Goal: Task Accomplishment & Management: Complete application form

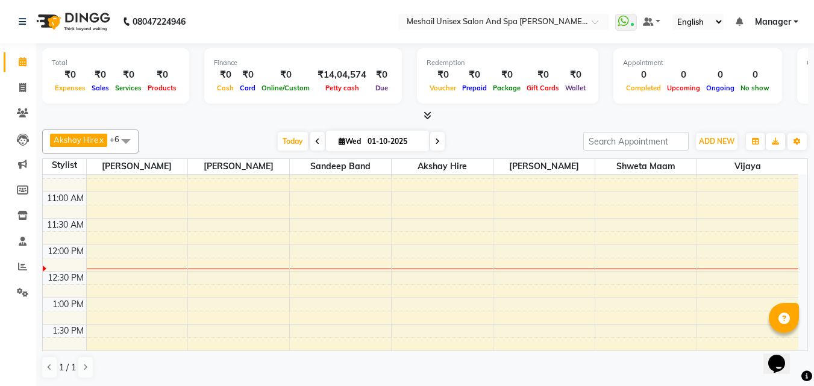
scroll to position [60, 0]
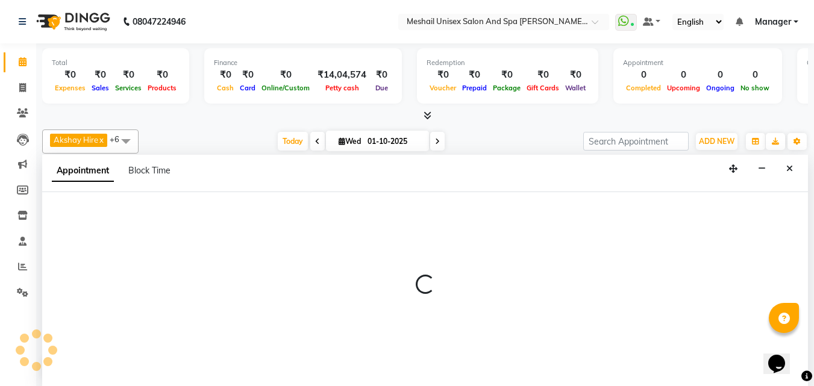
scroll to position [1, 0]
select select "52969"
select select "690"
select select "tentative"
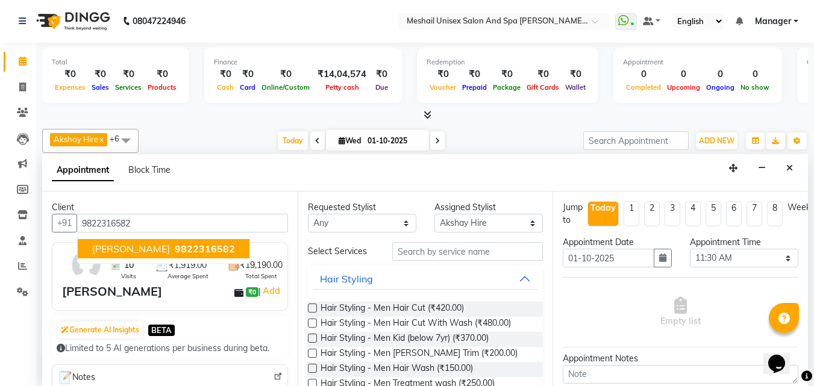
click at [201, 253] on span "9822316582" at bounding box center [205, 249] width 60 height 12
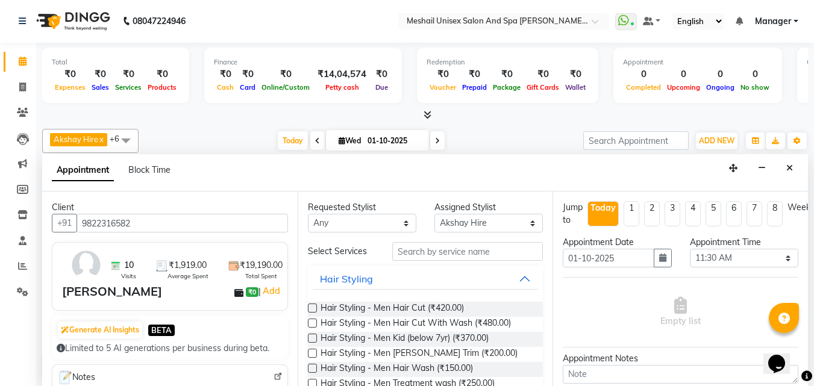
type input "9822316582"
click at [427, 250] on input "text" at bounding box center [467, 251] width 151 height 19
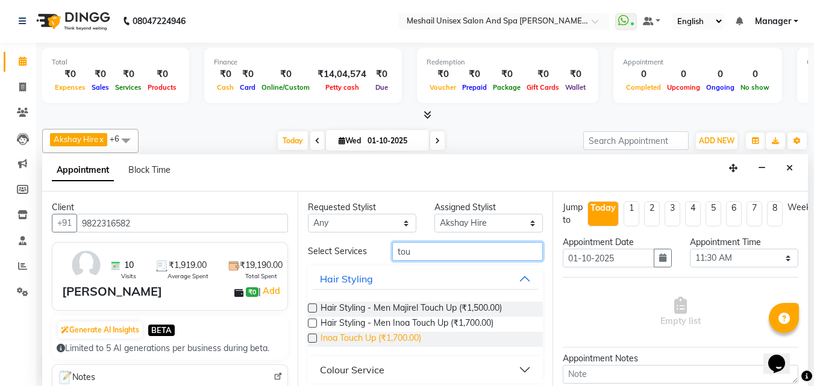
type input "tou"
click at [392, 333] on span "Inoa Touch Up (₹1,700.00)" at bounding box center [370, 339] width 101 height 15
checkbox input "false"
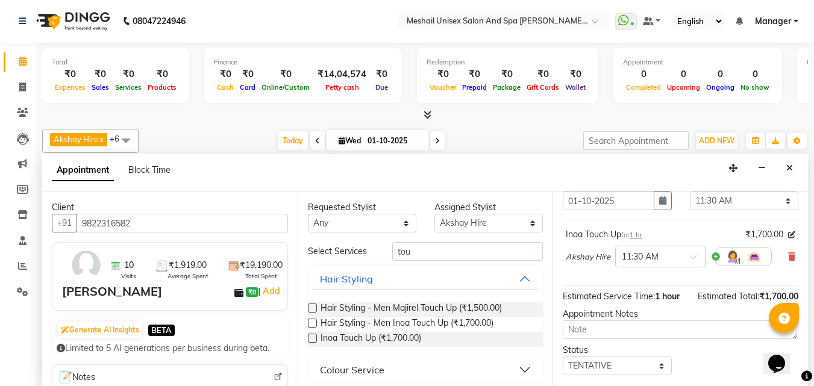
scroll to position [131, 0]
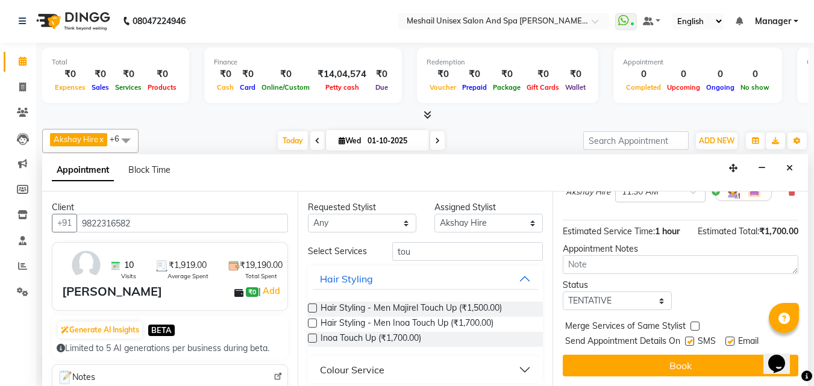
click at [695, 335] on div "SMS" at bounding box center [705, 342] width 40 height 15
click at [693, 337] on label at bounding box center [689, 341] width 9 height 9
click at [693, 339] on input "checkbox" at bounding box center [689, 343] width 8 height 8
checkbox input "false"
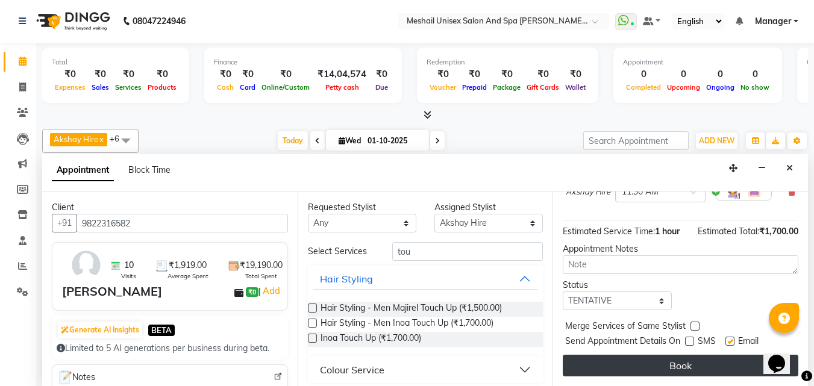
click at [669, 358] on button "Book" at bounding box center [681, 366] width 236 height 22
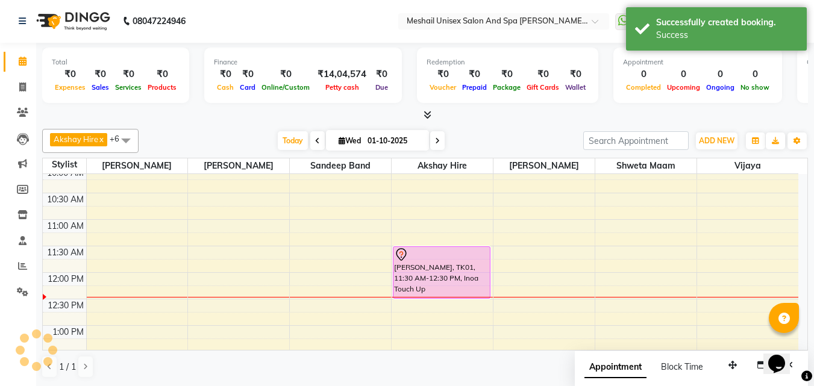
scroll to position [0, 0]
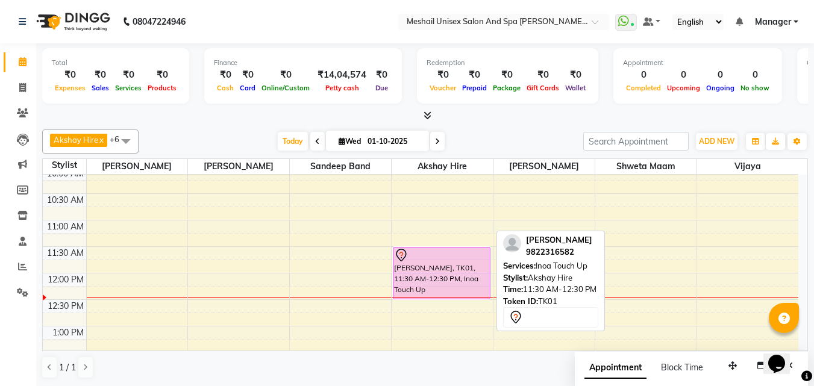
click at [440, 272] on div "[PERSON_NAME], TK01, 11:30 AM-12:30 PM, Inoa Touch Up" at bounding box center [441, 273] width 96 height 51
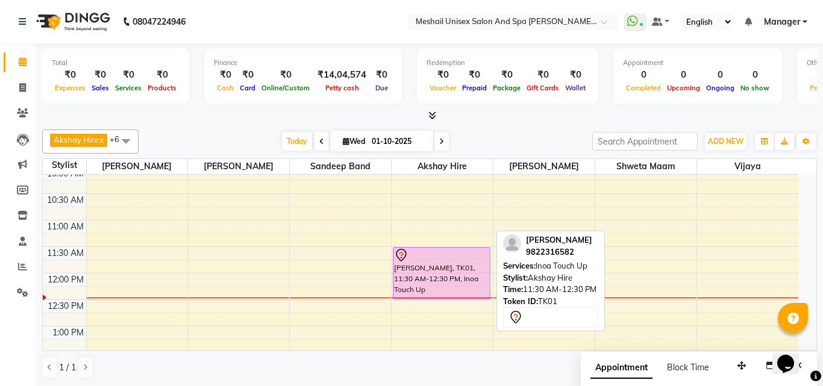
select select "7"
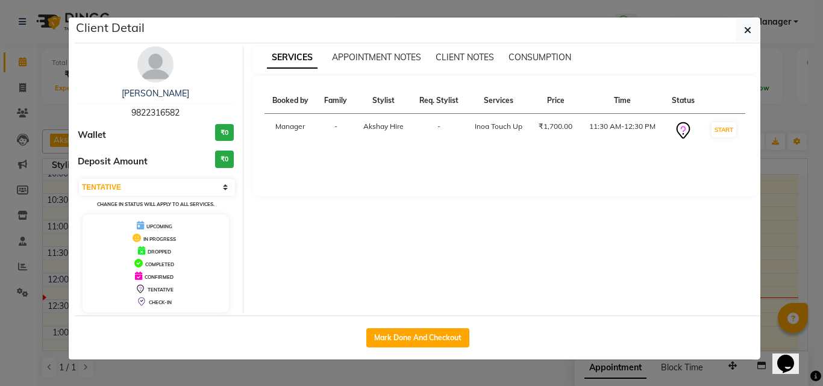
click at [439, 323] on div "Mark Done And Checkout" at bounding box center [417, 338] width 685 height 44
click at [434, 336] on button "Mark Done And Checkout" at bounding box center [417, 337] width 103 height 19
select select "service"
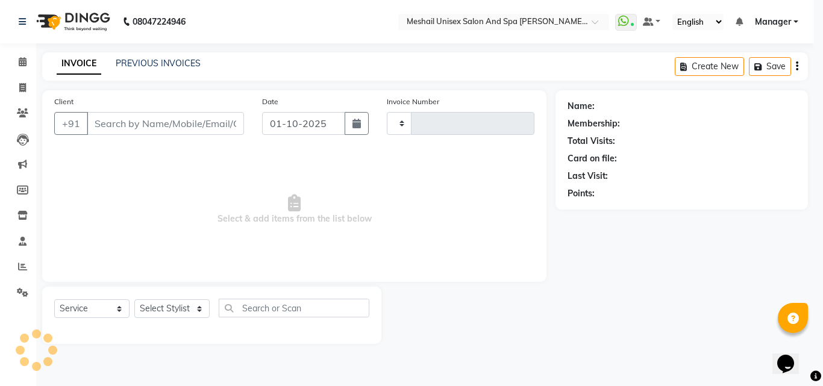
type input "2864"
select select "6713"
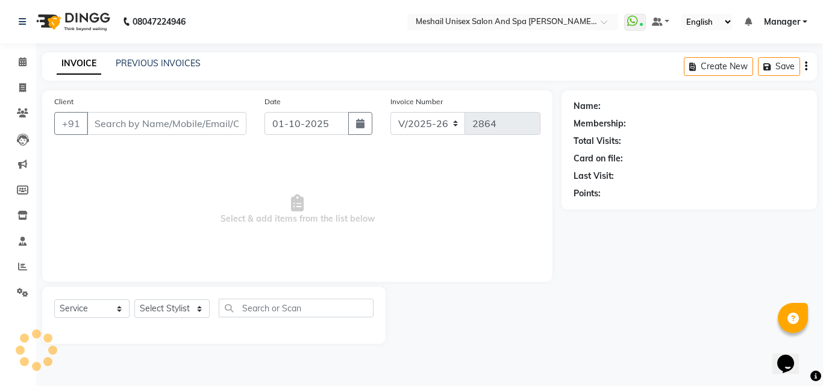
type input "9822316582"
select select "52969"
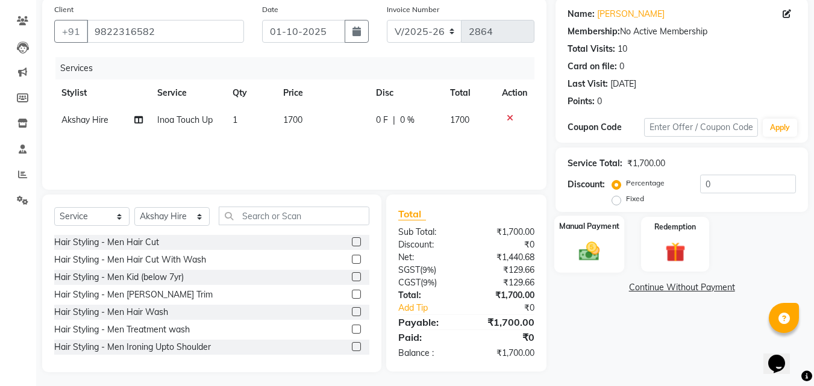
scroll to position [96, 0]
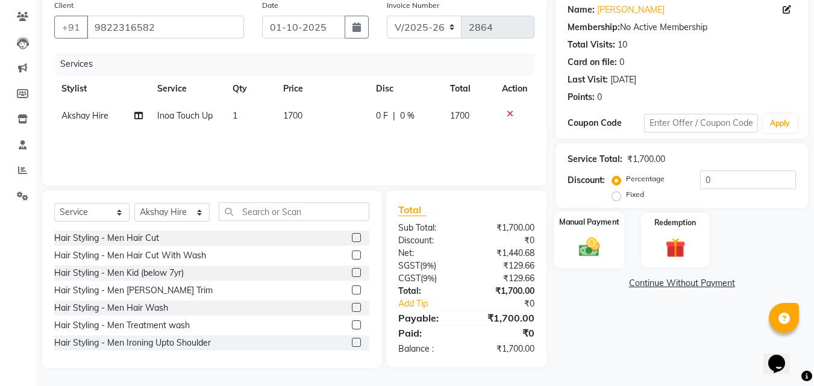
click at [595, 257] on img at bounding box center [589, 247] width 34 height 24
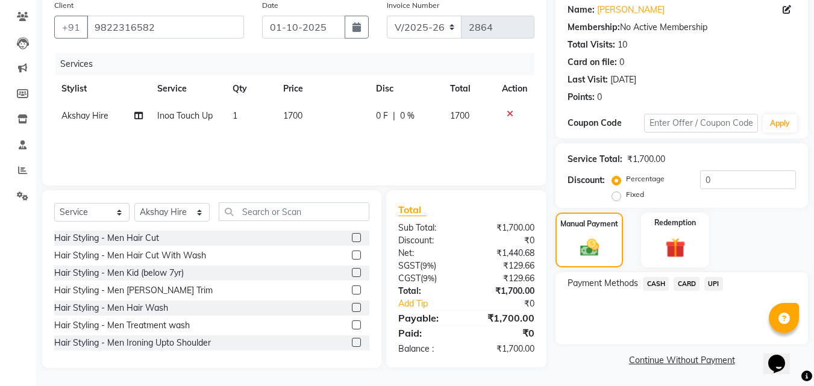
drag, startPoint x: 710, startPoint y: 281, endPoint x: 705, endPoint y: 297, distance: 16.6
click at [711, 284] on span "UPI" at bounding box center [713, 284] width 19 height 14
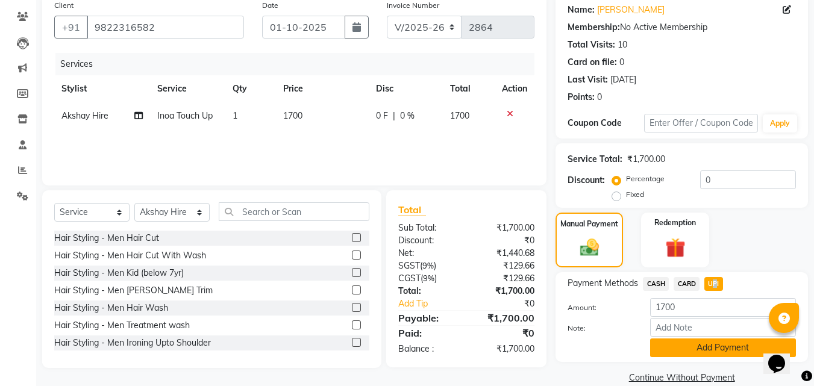
click at [682, 345] on button "Add Payment" at bounding box center [723, 348] width 146 height 19
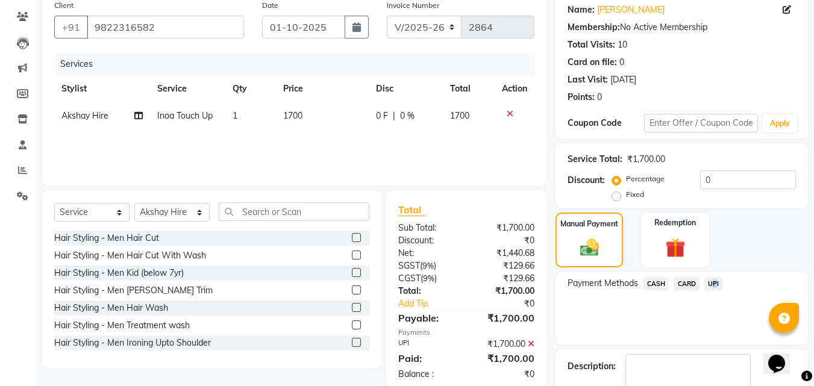
scroll to position [166, 0]
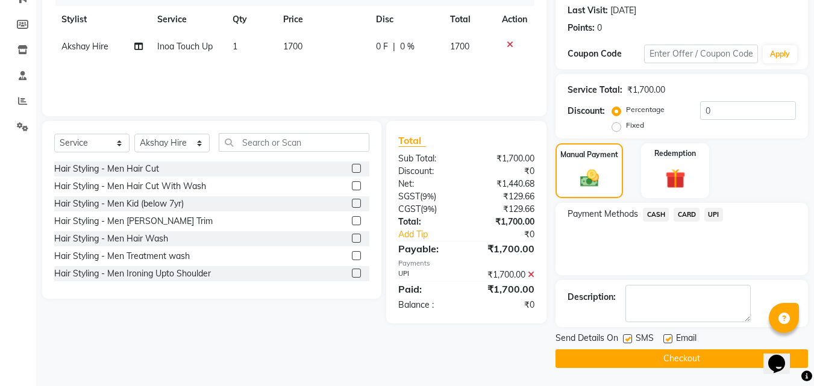
click at [631, 338] on label at bounding box center [627, 338] width 9 height 9
click at [631, 338] on input "checkbox" at bounding box center [627, 340] width 8 height 8
checkbox input "false"
click at [628, 358] on button "Checkout" at bounding box center [681, 358] width 252 height 19
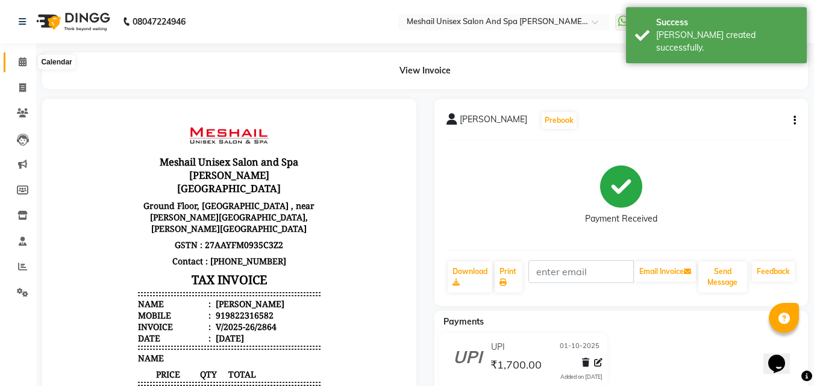
click at [20, 60] on icon at bounding box center [23, 61] width 8 height 9
